Goal: Connect with others: Participate in discussion

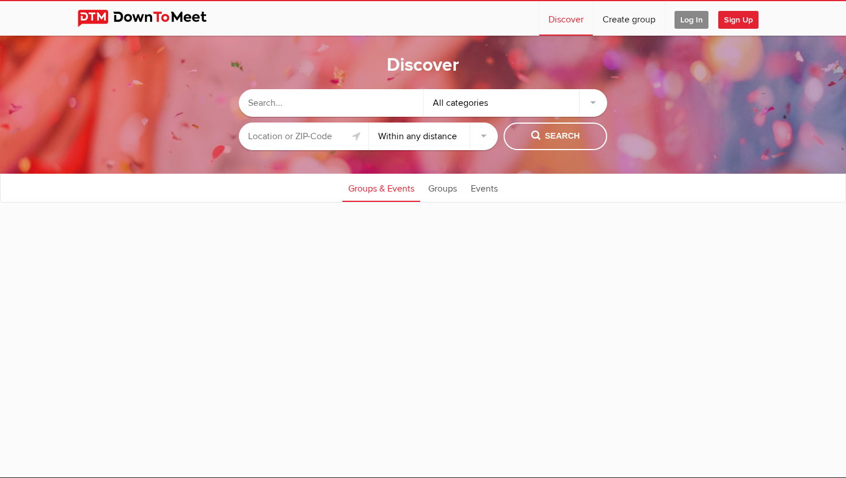
select select "null"
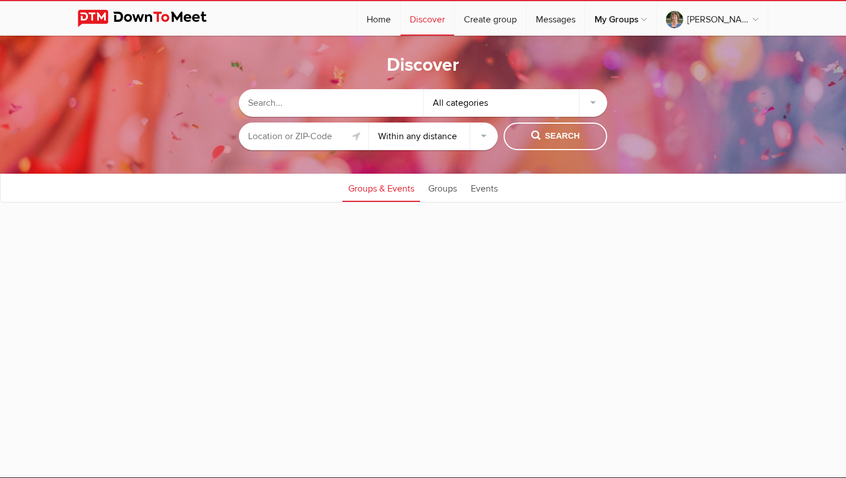
click at [282, 104] on input "text" at bounding box center [331, 103] width 184 height 28
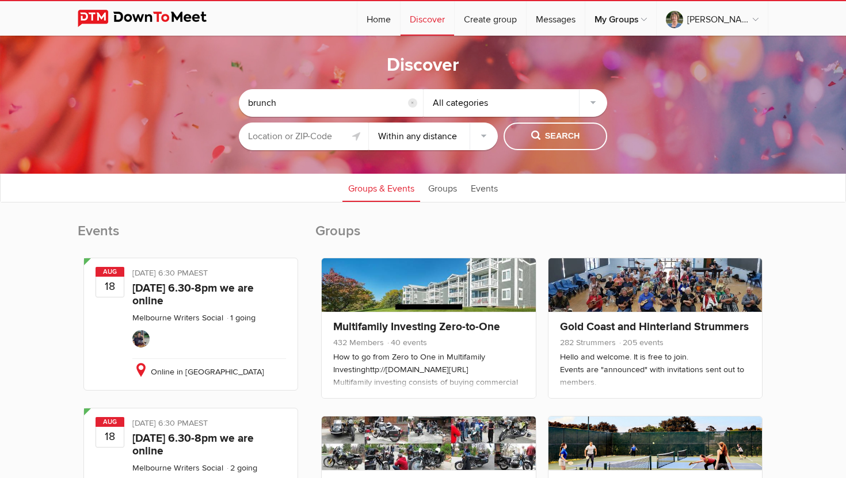
type input "brunch"
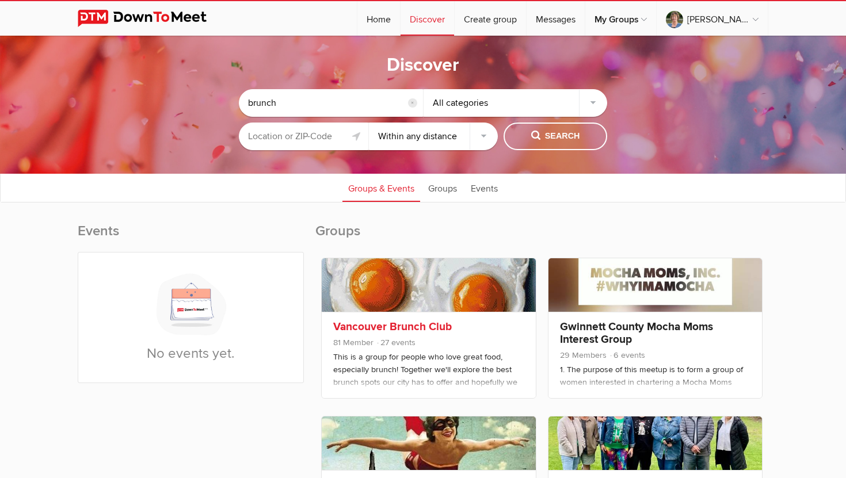
click at [459, 349] on span "81 Member 27 events" at bounding box center [428, 343] width 190 height 15
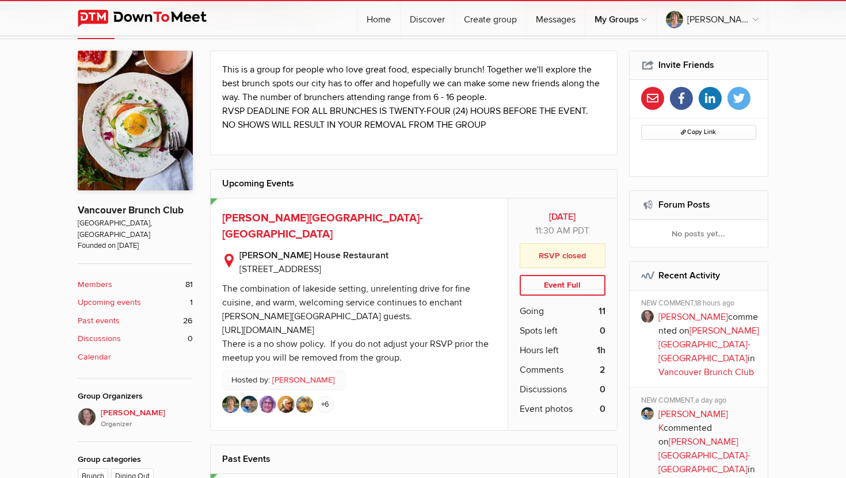
scroll to position [247, 0]
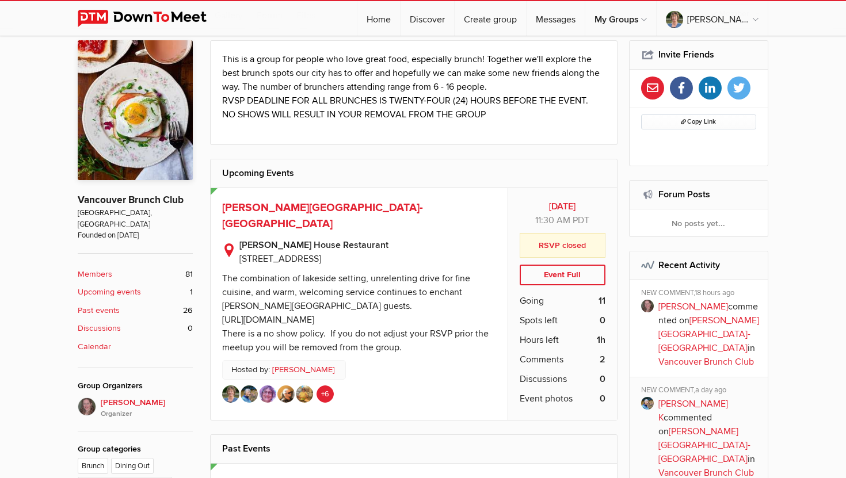
click at [322, 385] on link "+6" at bounding box center [324, 393] width 17 height 17
